Goal: Task Accomplishment & Management: Use online tool/utility

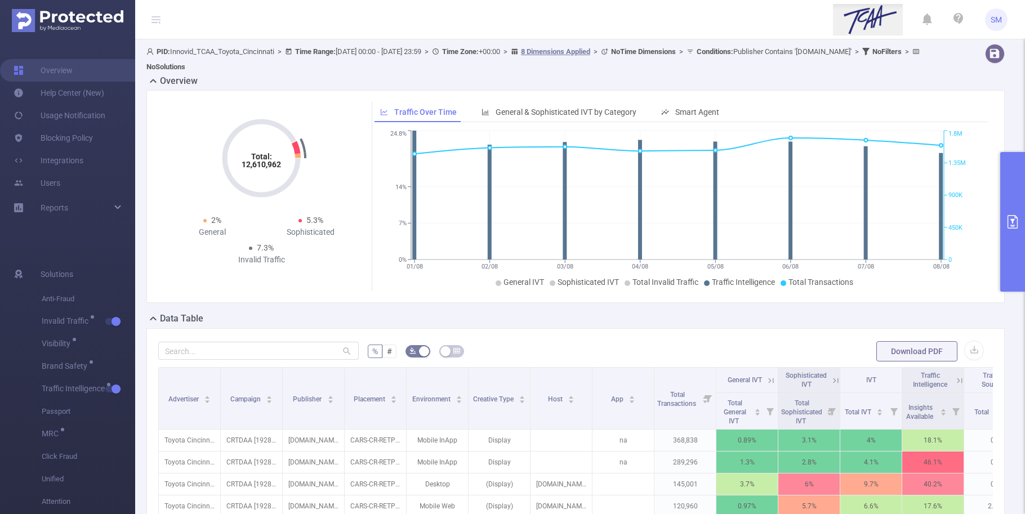
scroll to position [141, 0]
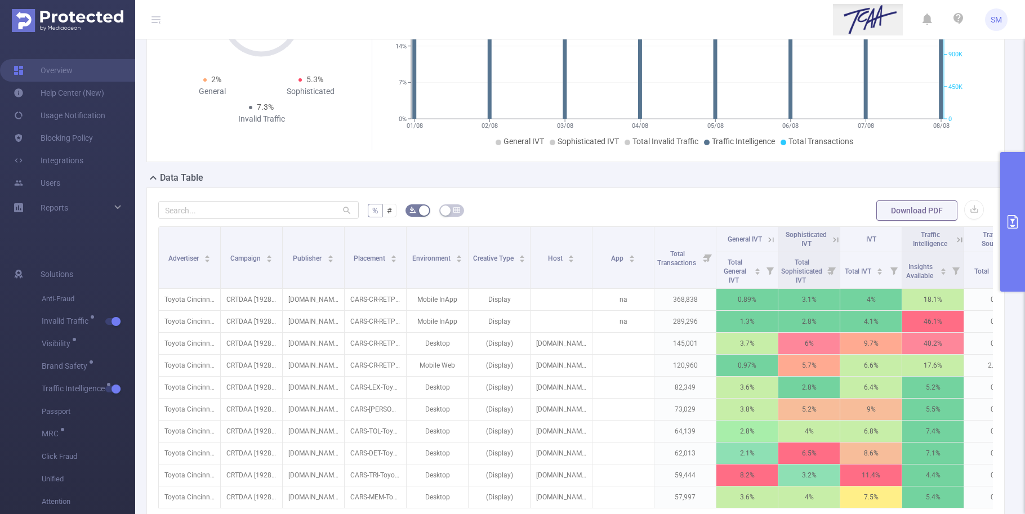
click at [1012, 210] on button "primary" at bounding box center [1012, 222] width 25 height 140
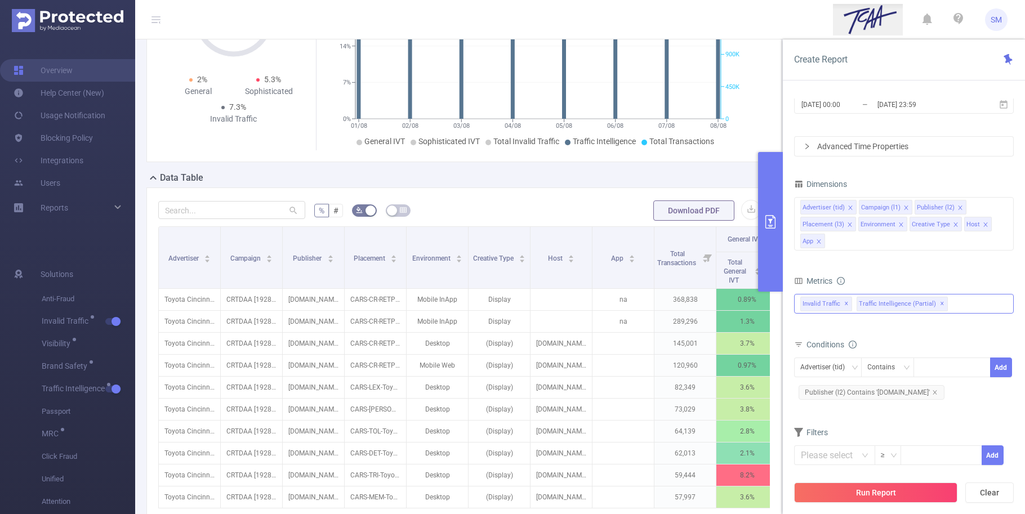
click at [962, 303] on div "Anti-Fraud Invalid Traffic Visibility Brand Safety Traffic Intelligence Traffic…" at bounding box center [904, 304] width 220 height 20
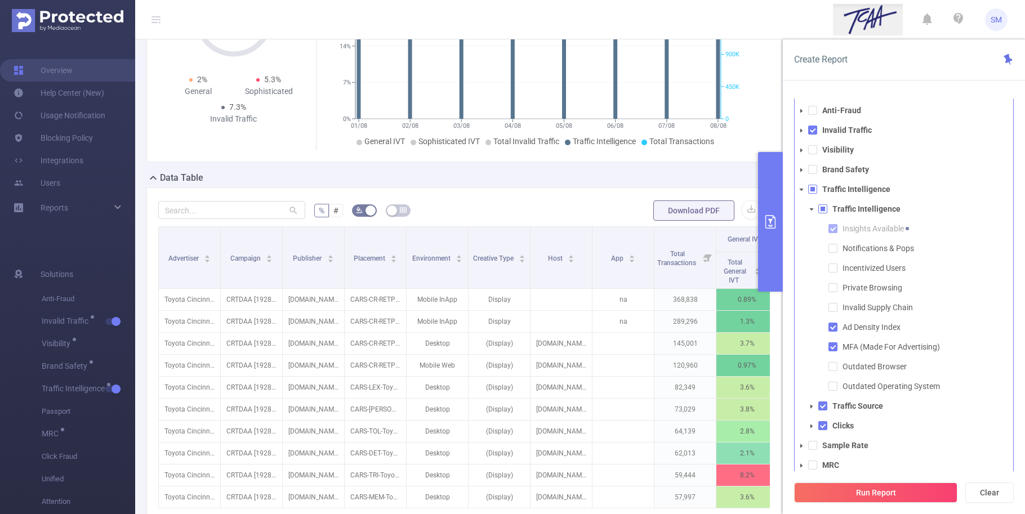
click at [813, 187] on span at bounding box center [812, 189] width 9 height 9
click at [812, 189] on span at bounding box center [812, 189] width 9 height 9
click at [814, 131] on span at bounding box center [812, 130] width 9 height 9
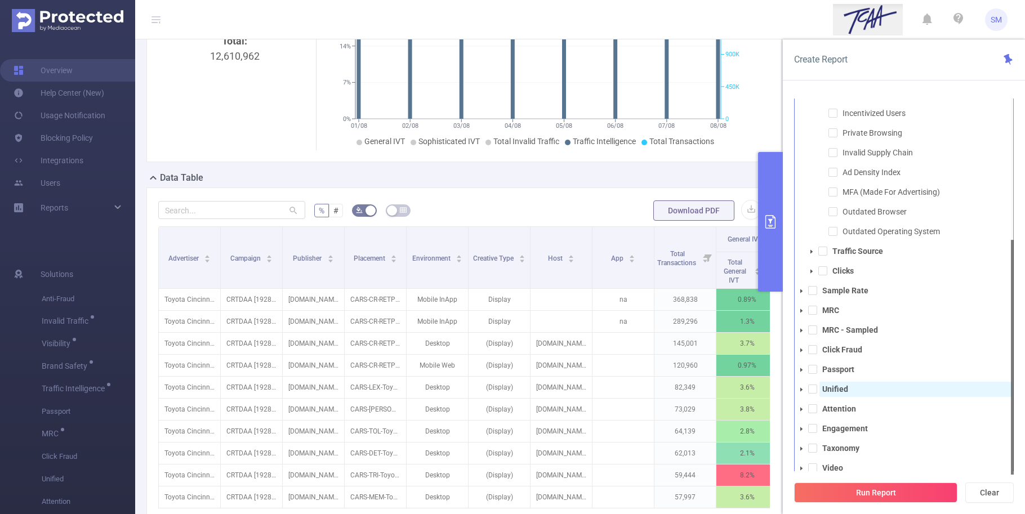
scroll to position [23, 0]
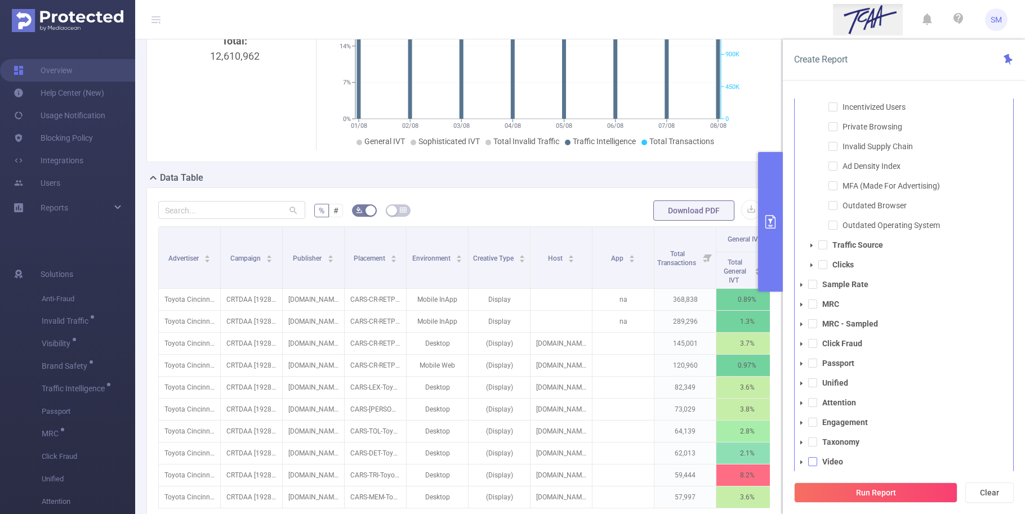
click at [815, 462] on span at bounding box center [812, 461] width 9 height 9
click at [903, 490] on button "Run Report" at bounding box center [875, 493] width 163 height 20
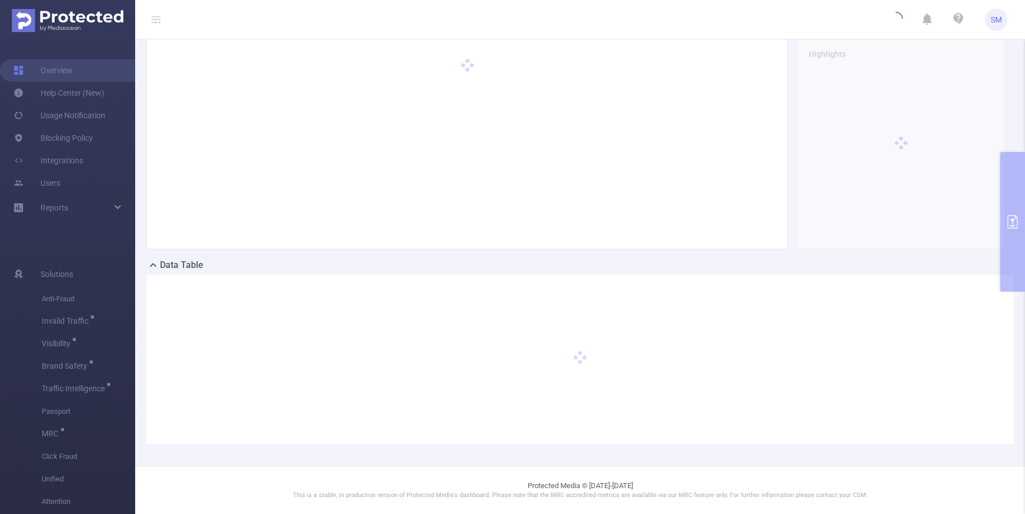
scroll to position [54, 0]
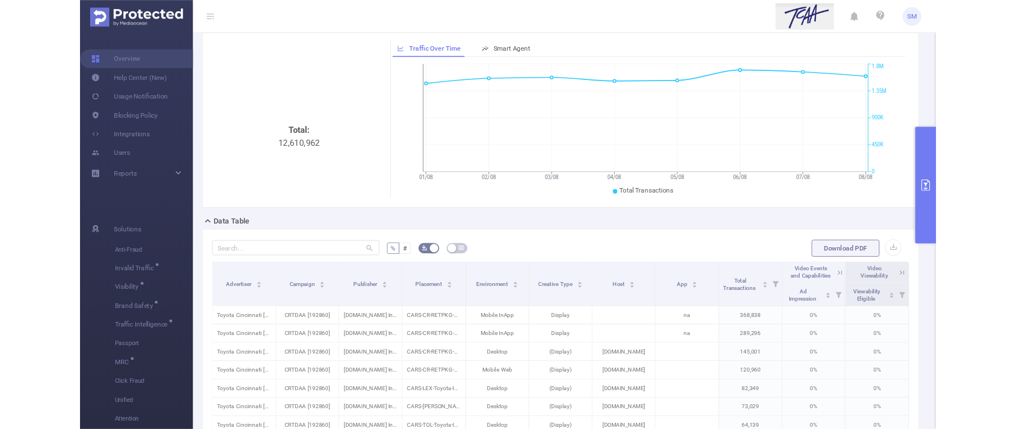
scroll to position [195, 0]
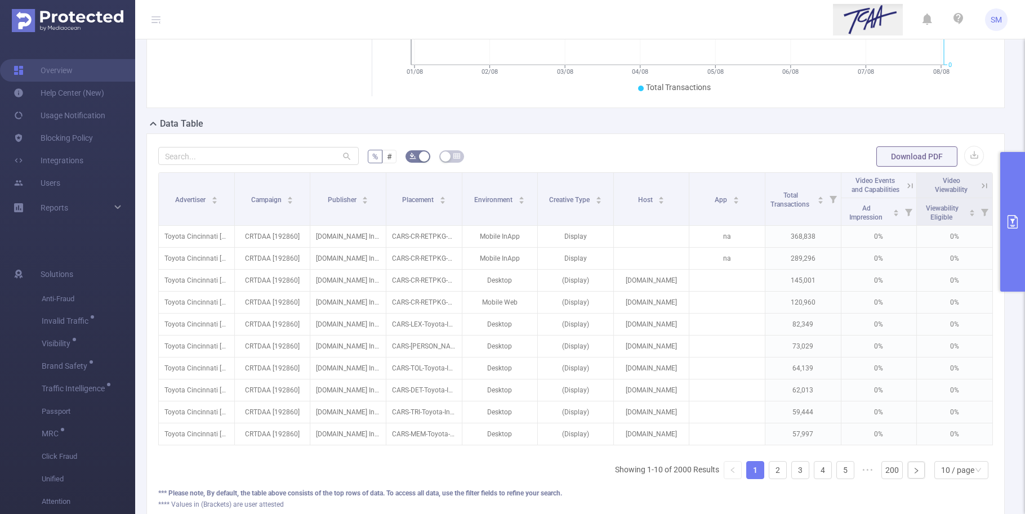
click at [908, 184] on icon at bounding box center [910, 185] width 5 height 5
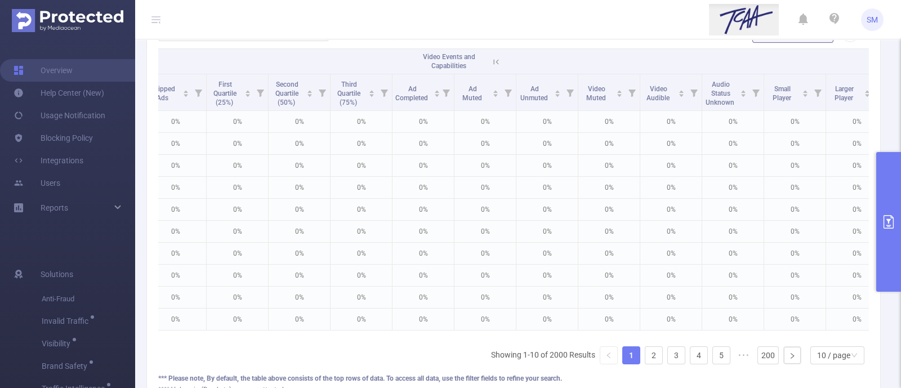
scroll to position [0, 789]
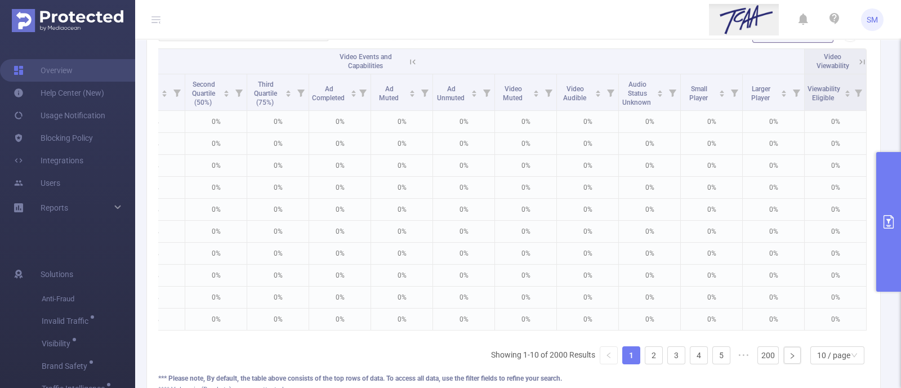
click at [857, 60] on icon at bounding box center [862, 62] width 10 height 10
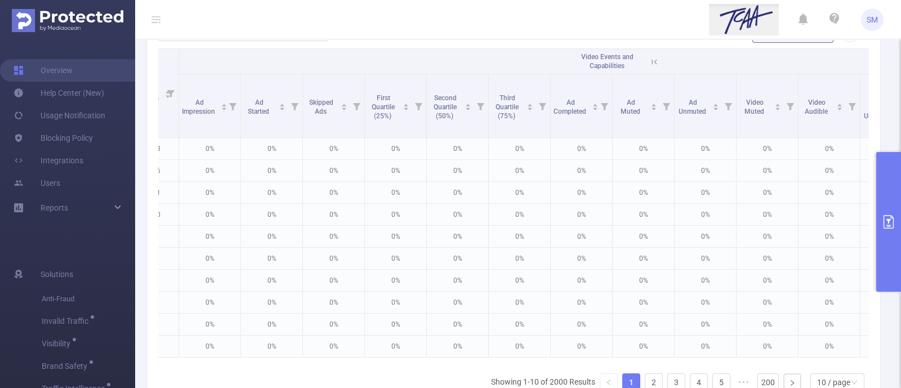
scroll to position [0, 540]
